Goal: Transaction & Acquisition: Purchase product/service

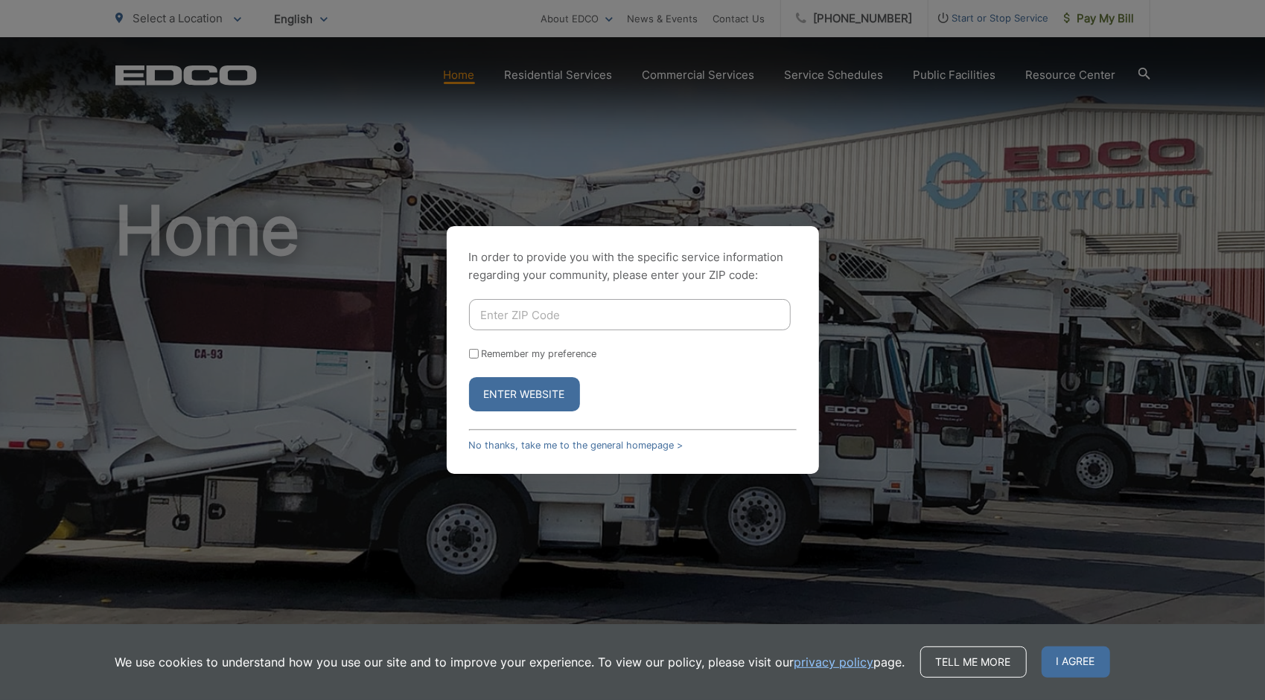
click at [700, 321] on input "Enter ZIP Code" at bounding box center [630, 314] width 322 height 31
type input "9"
type input "92014"
click at [487, 356] on label "Remember my preference" at bounding box center [539, 353] width 115 height 11
click at [479, 356] on input "Remember my preference" at bounding box center [474, 354] width 10 height 10
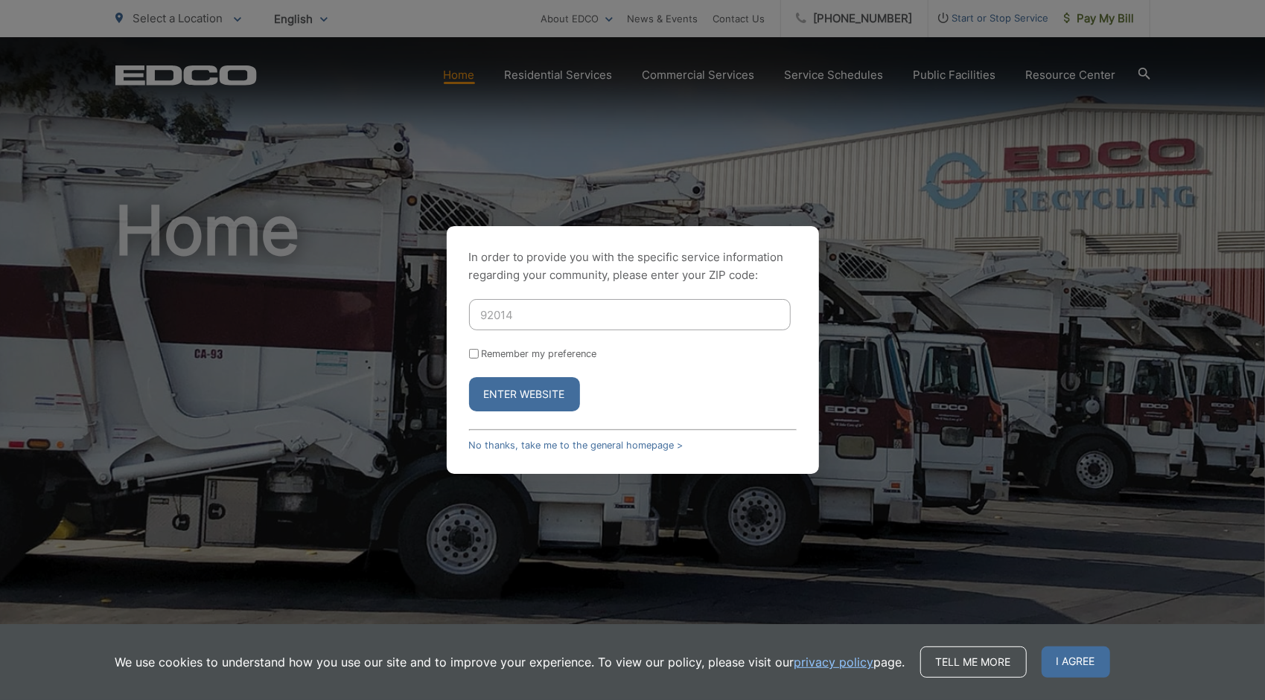
checkbox input "true"
click at [500, 388] on button "Enter Website" at bounding box center [524, 394] width 111 height 34
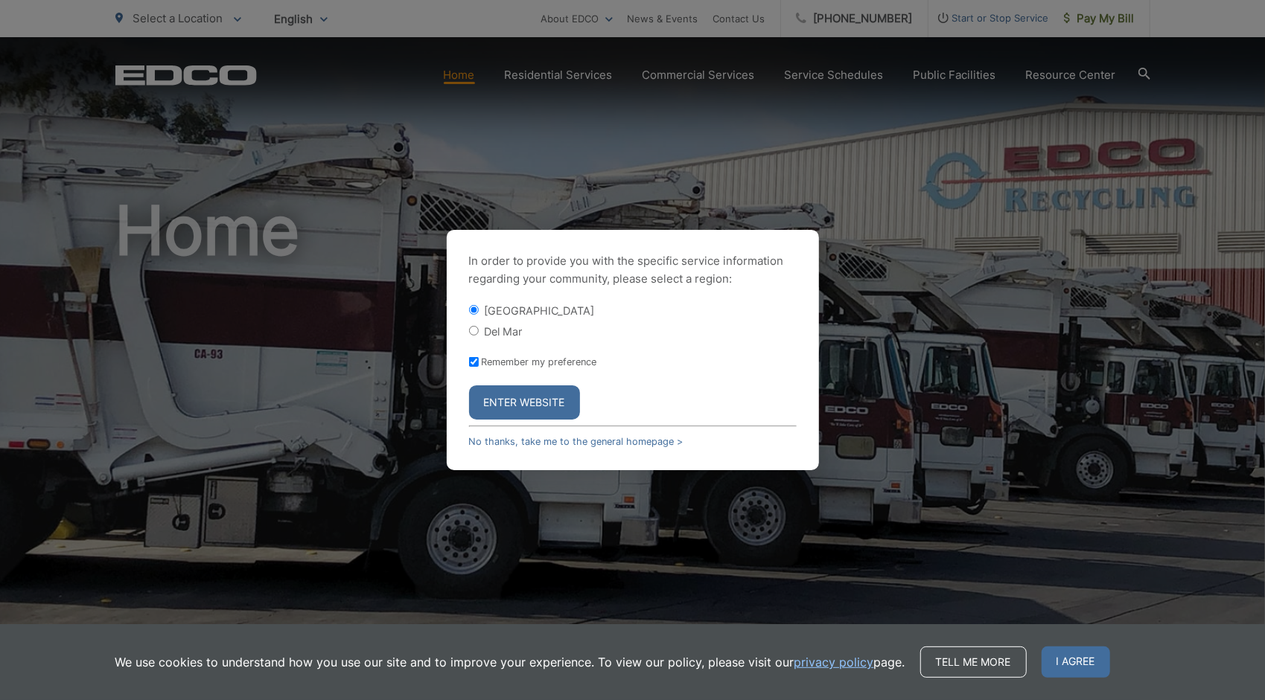
click at [484, 327] on div "Del Mar" at bounding box center [632, 331] width 327 height 15
click at [473, 327] on input "Del Mar" at bounding box center [474, 331] width 10 height 10
radio input "true"
click at [522, 400] on button "Enter Website" at bounding box center [524, 403] width 111 height 34
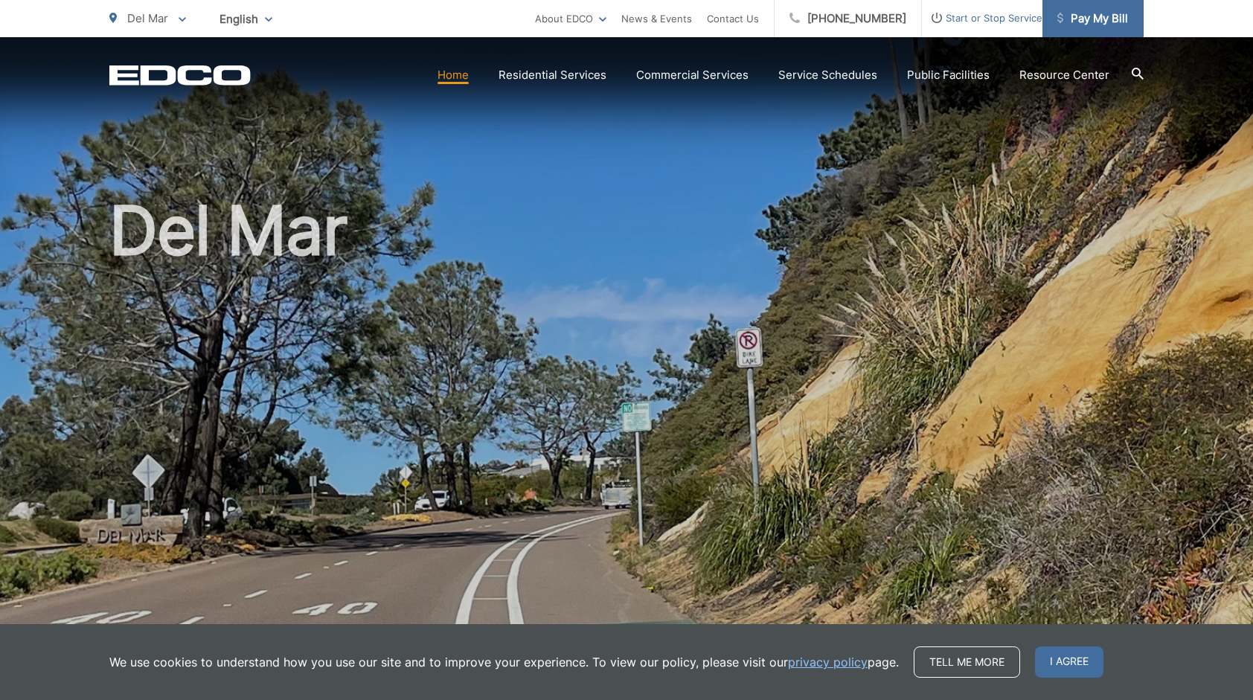
click at [1095, 27] on span "Pay My Bill" at bounding box center [1093, 19] width 71 height 18
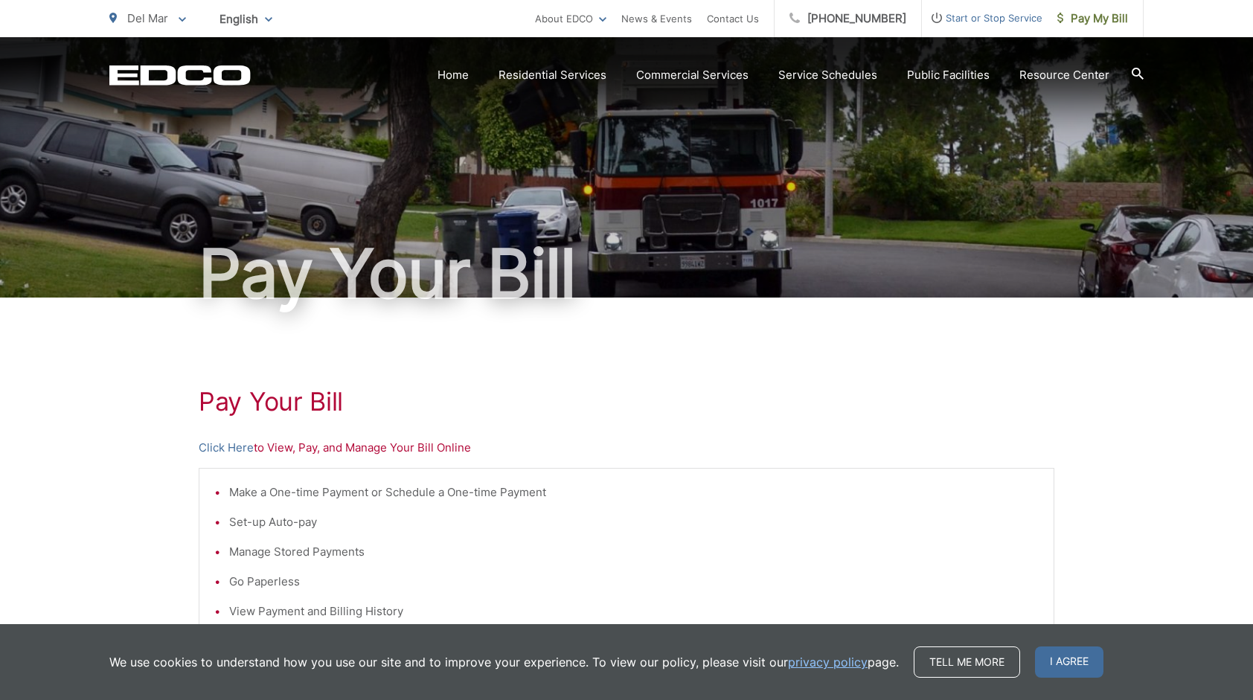
scroll to position [124, 0]
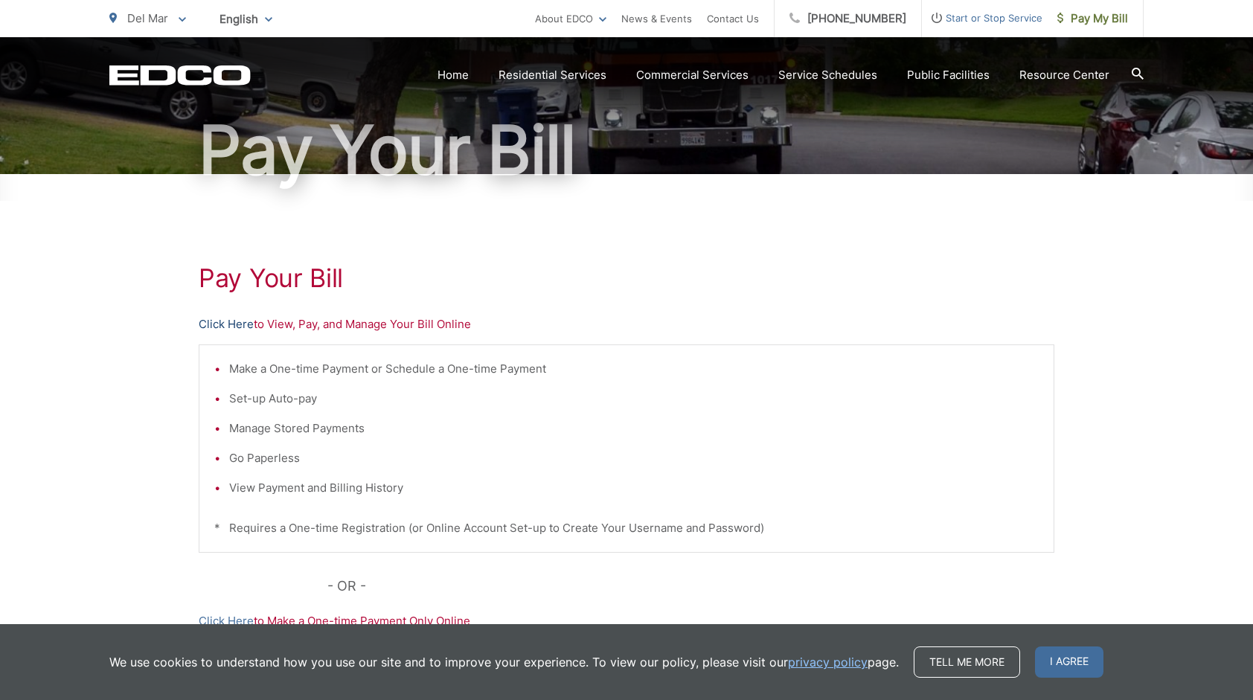
click at [230, 326] on link "Click Here" at bounding box center [226, 325] width 55 height 18
